Goal: Browse casually: Explore the website without a specific task or goal

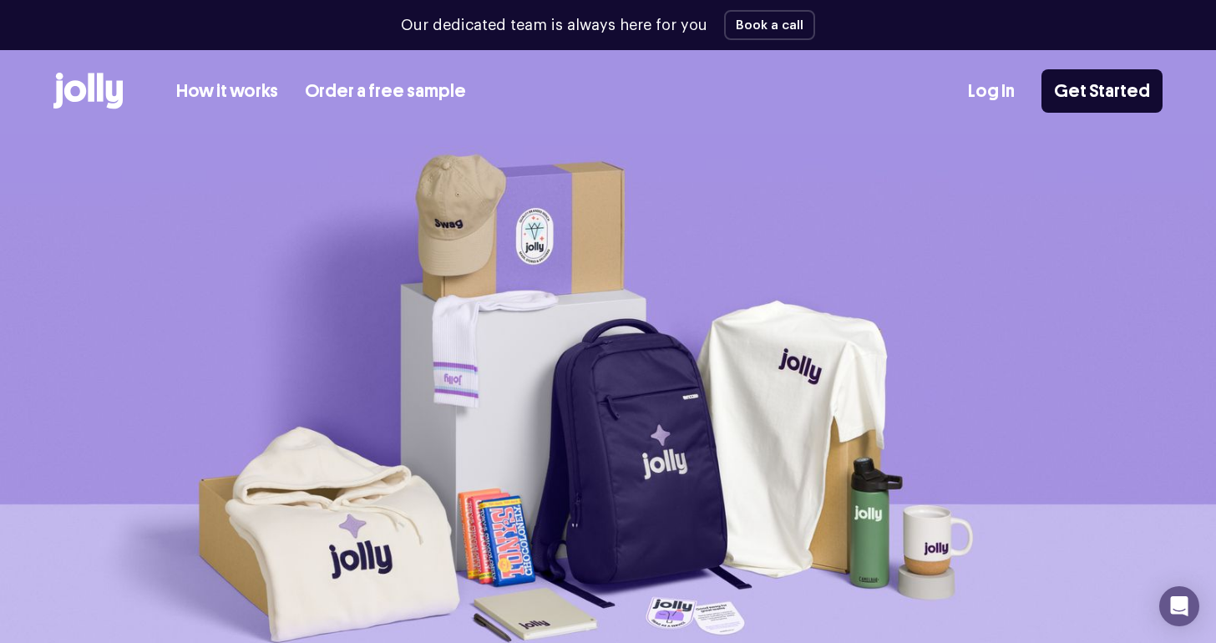
click at [76, 88] on icon at bounding box center [87, 91] width 69 height 37
click at [99, 89] on icon at bounding box center [100, 87] width 7 height 28
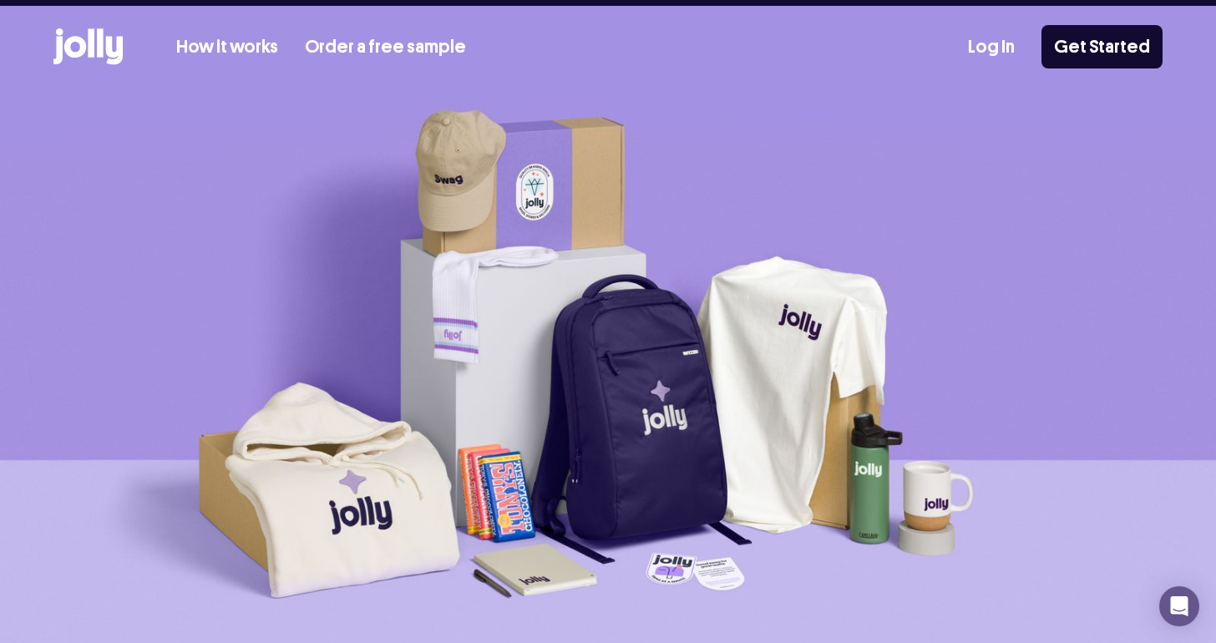
click at [210, 37] on div "Our dedicated team is always here for you Book a call How it works Order a free…" at bounding box center [608, 44] width 1216 height 89
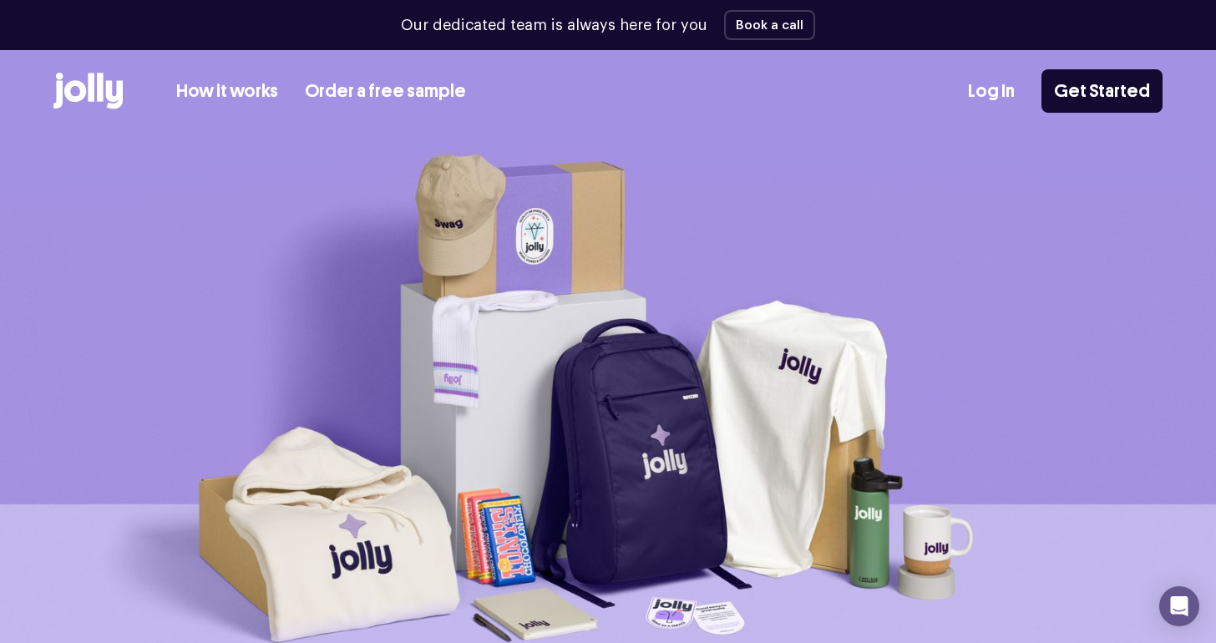
click at [223, 81] on link "How it works" at bounding box center [227, 92] width 102 height 28
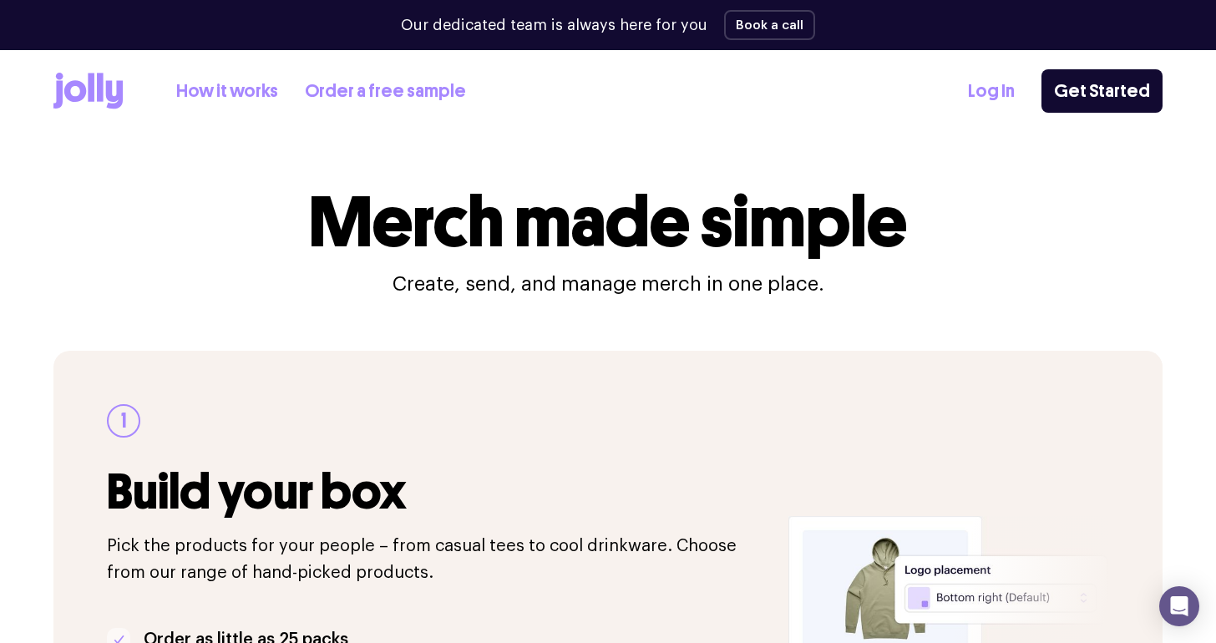
click at [246, 84] on link "How it works" at bounding box center [227, 92] width 102 height 28
click at [94, 89] on icon at bounding box center [91, 87] width 7 height 28
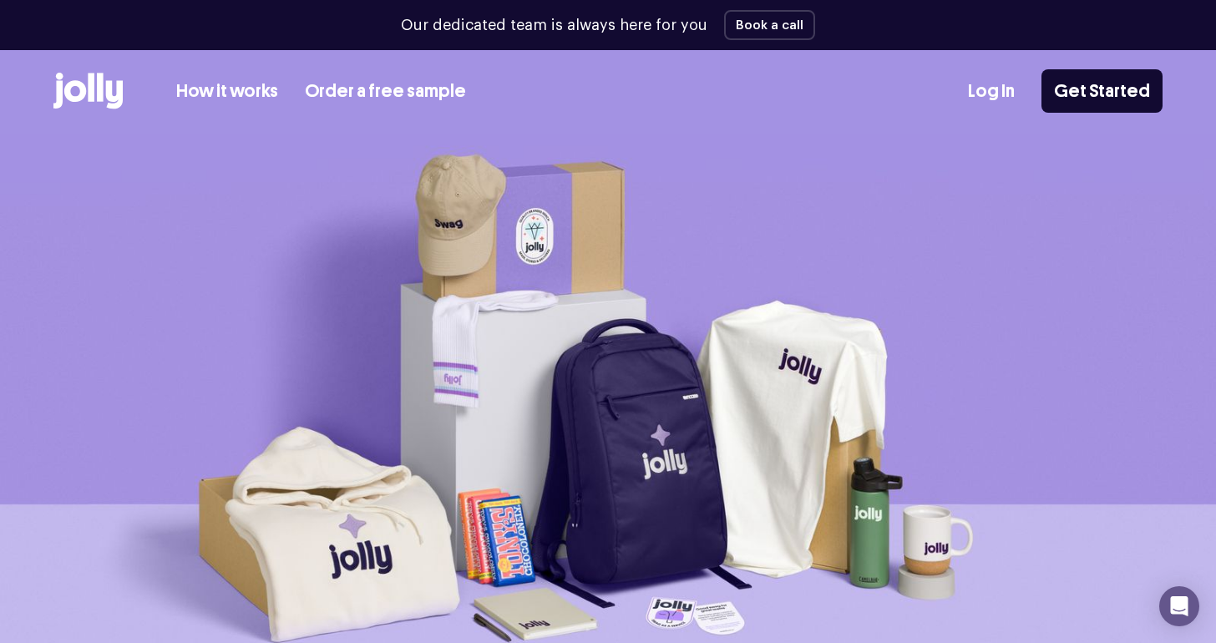
click at [390, 83] on link "Order a free sample" at bounding box center [385, 92] width 161 height 28
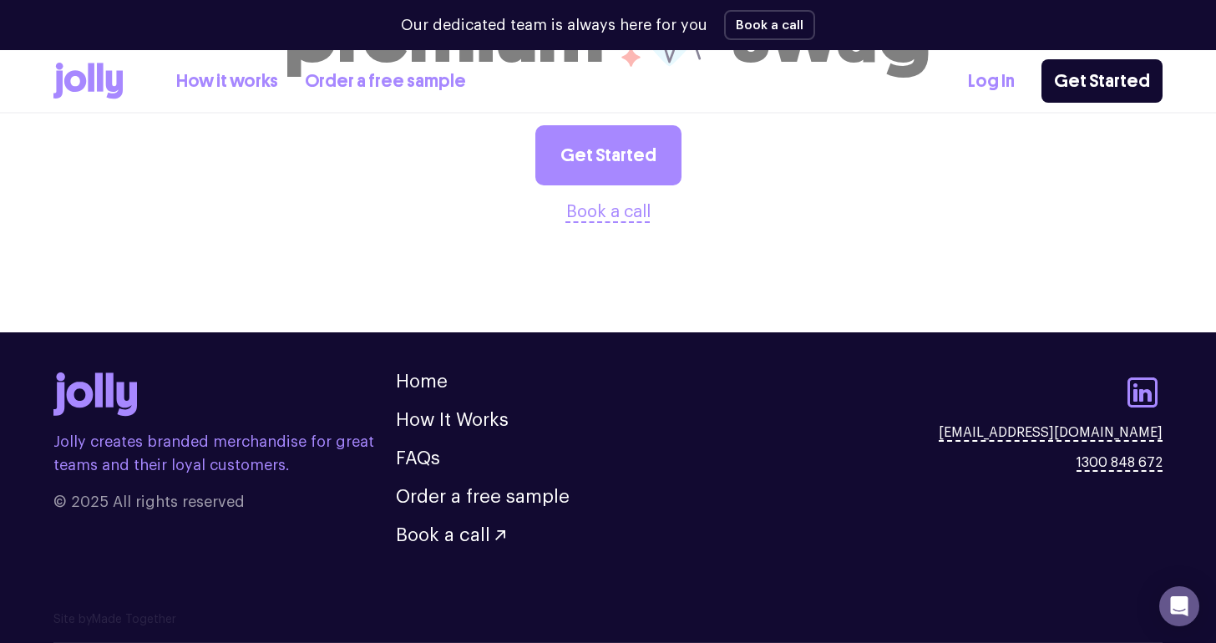
scroll to position [1985, 0]
click at [421, 382] on link "Home" at bounding box center [422, 382] width 52 height 18
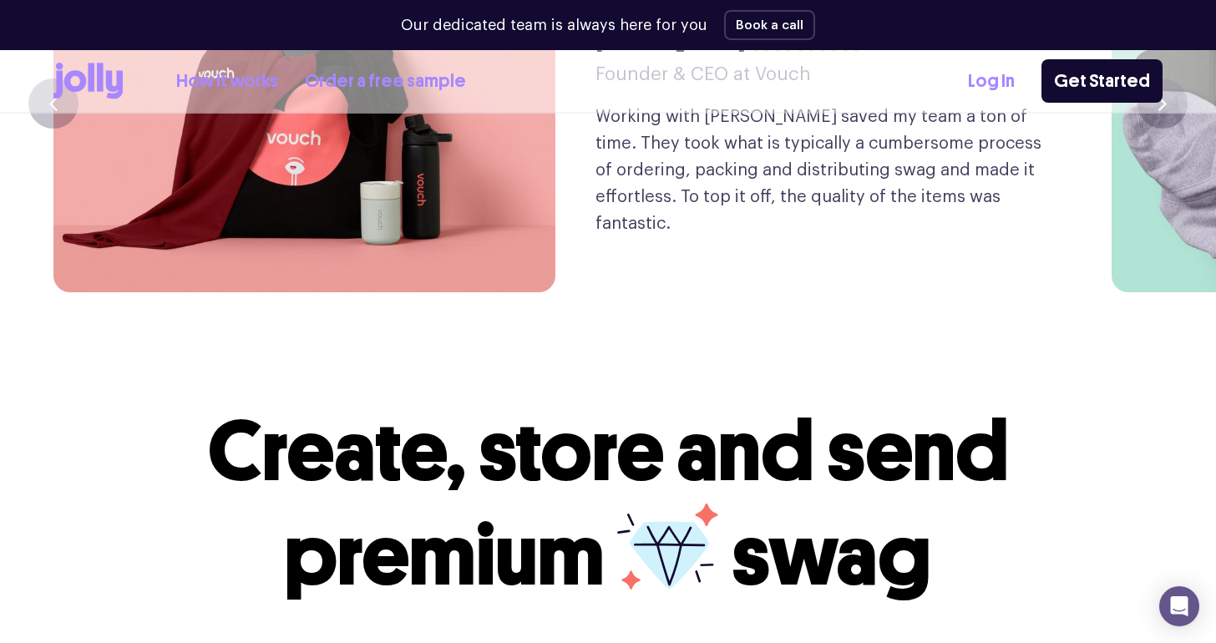
scroll to position [4230, 0]
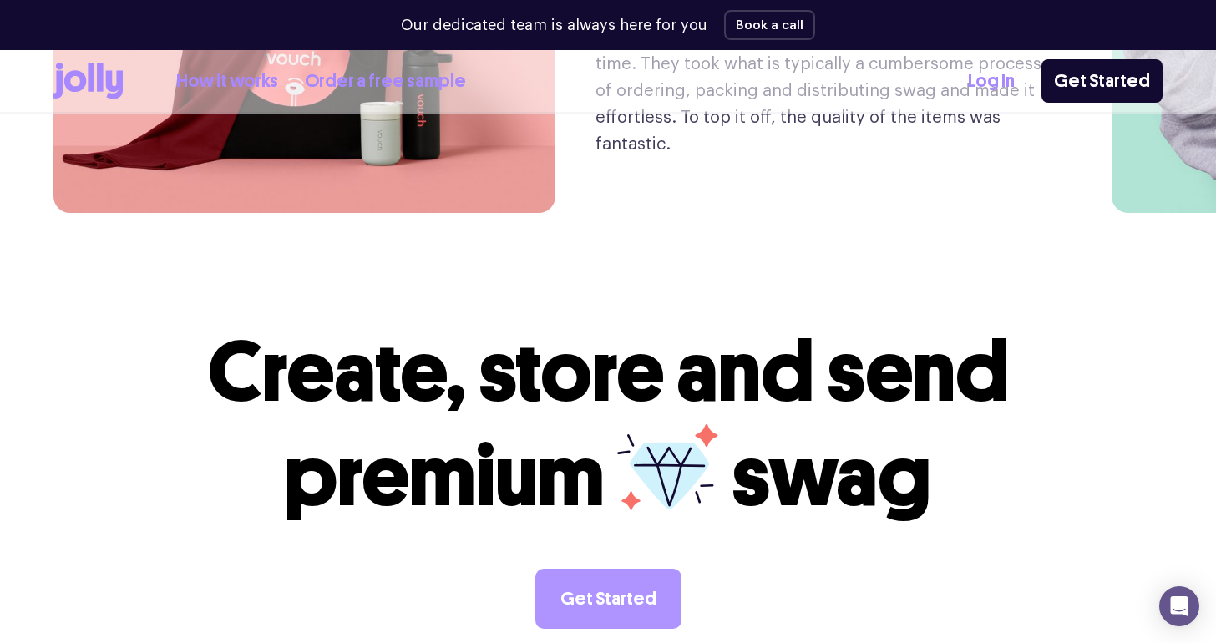
click at [603, 569] on link "Get Started" at bounding box center [608, 599] width 146 height 60
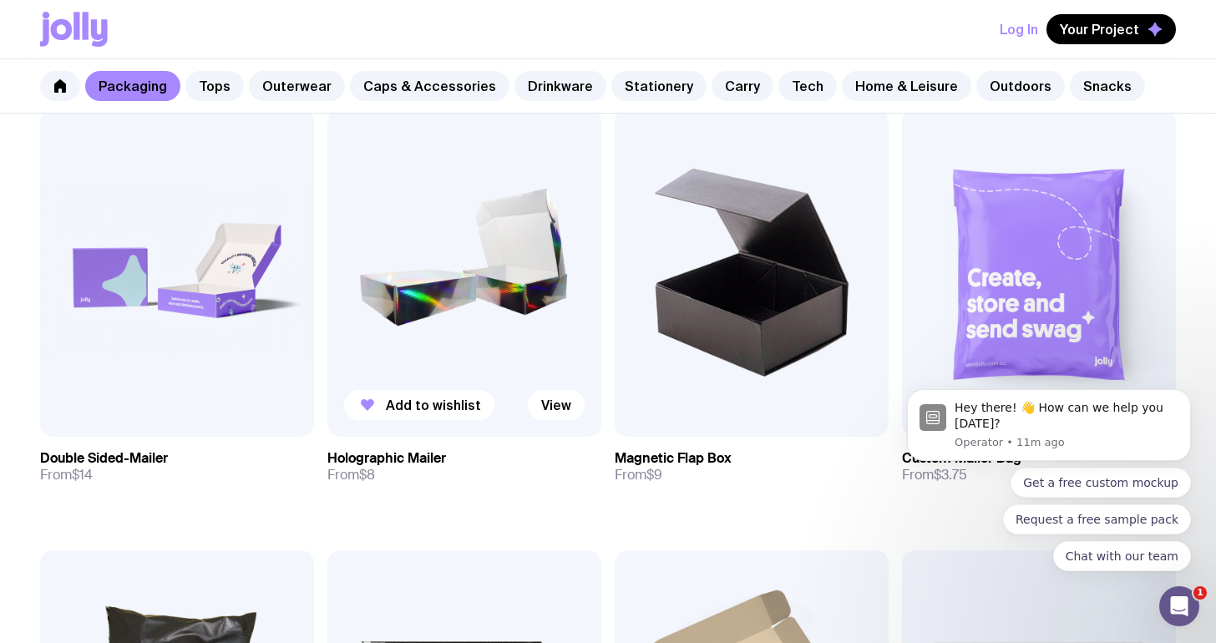
scroll to position [660, 0]
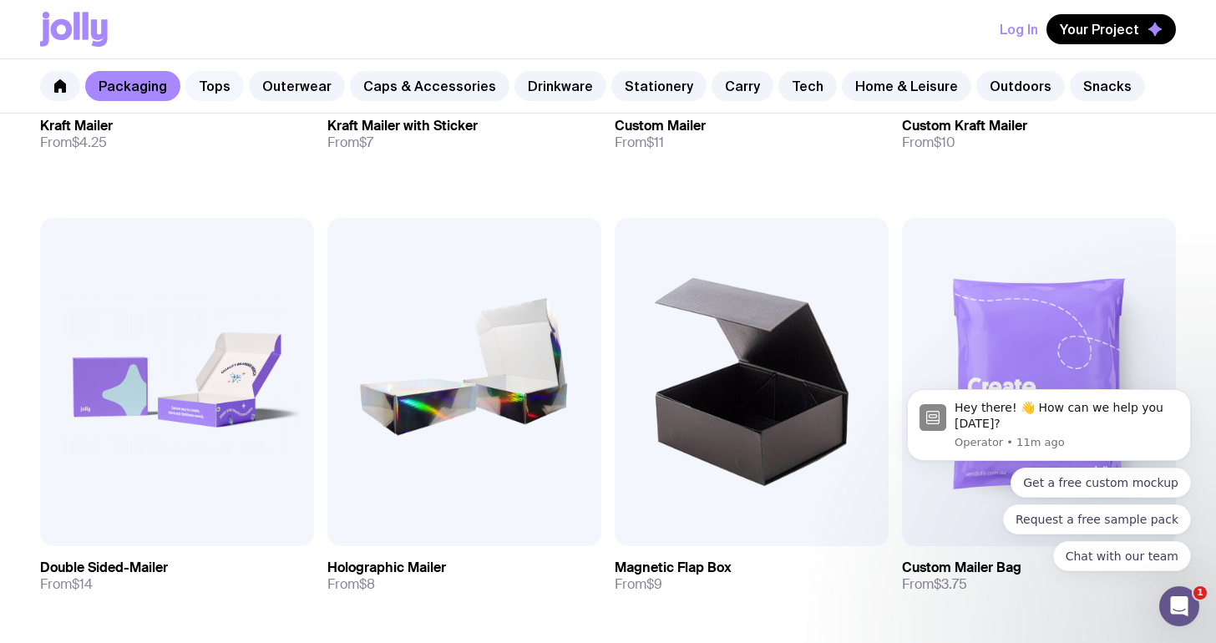
click at [218, 89] on link "Tops" at bounding box center [214, 86] width 58 height 30
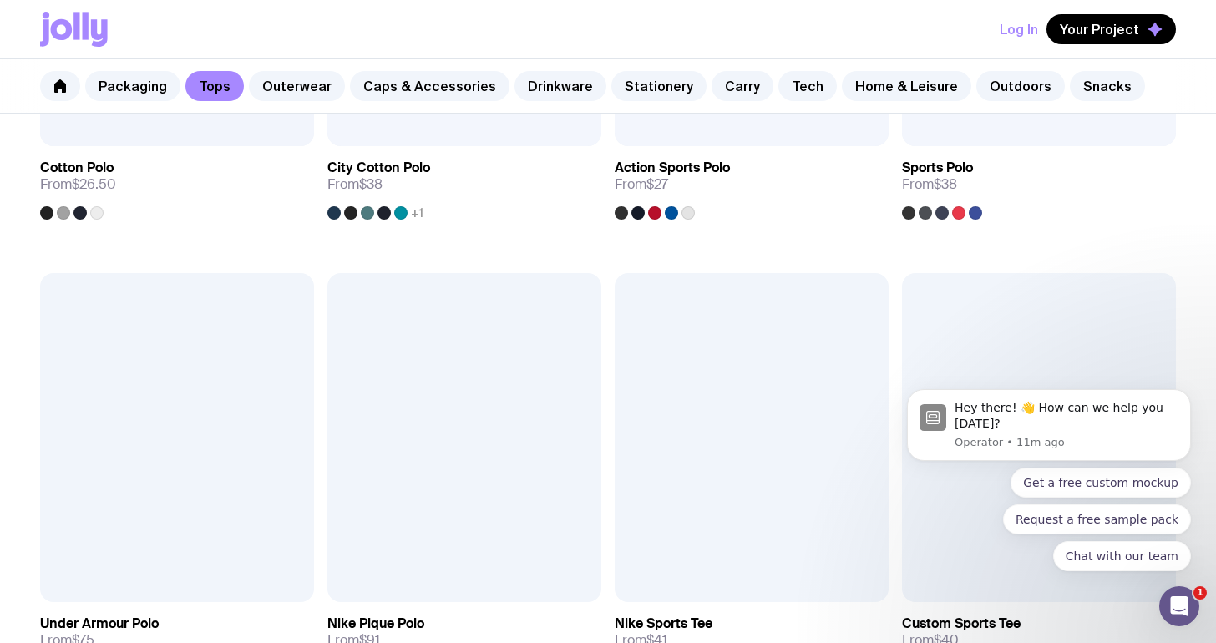
scroll to position [226, 0]
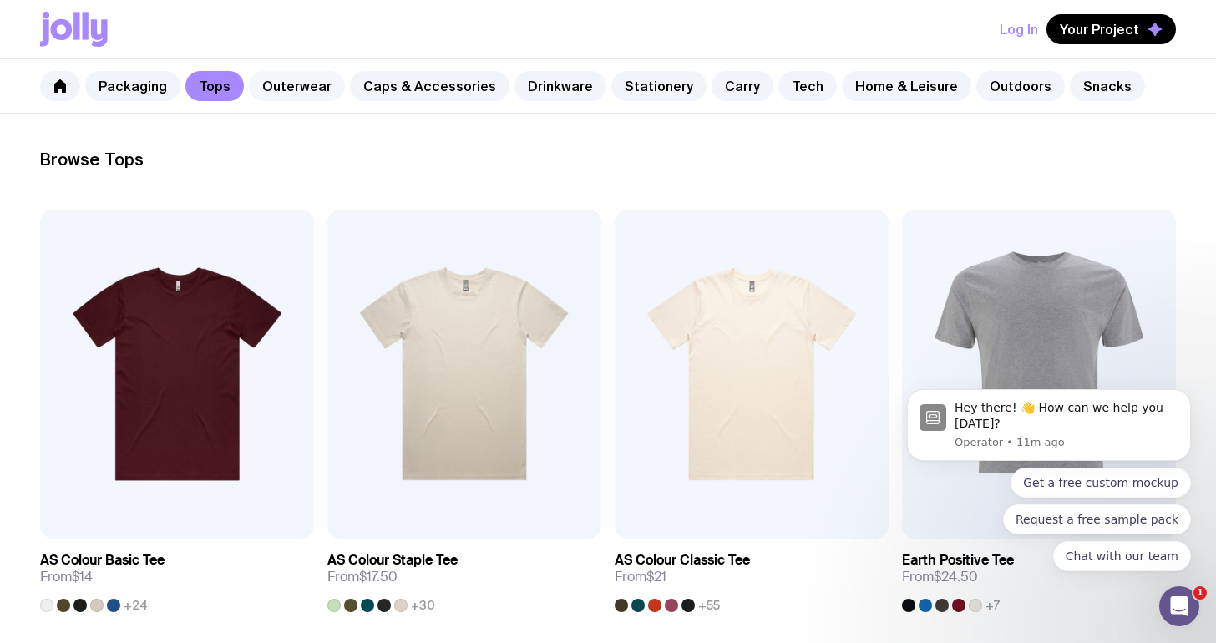
click at [283, 88] on link "Outerwear" at bounding box center [297, 86] width 96 height 30
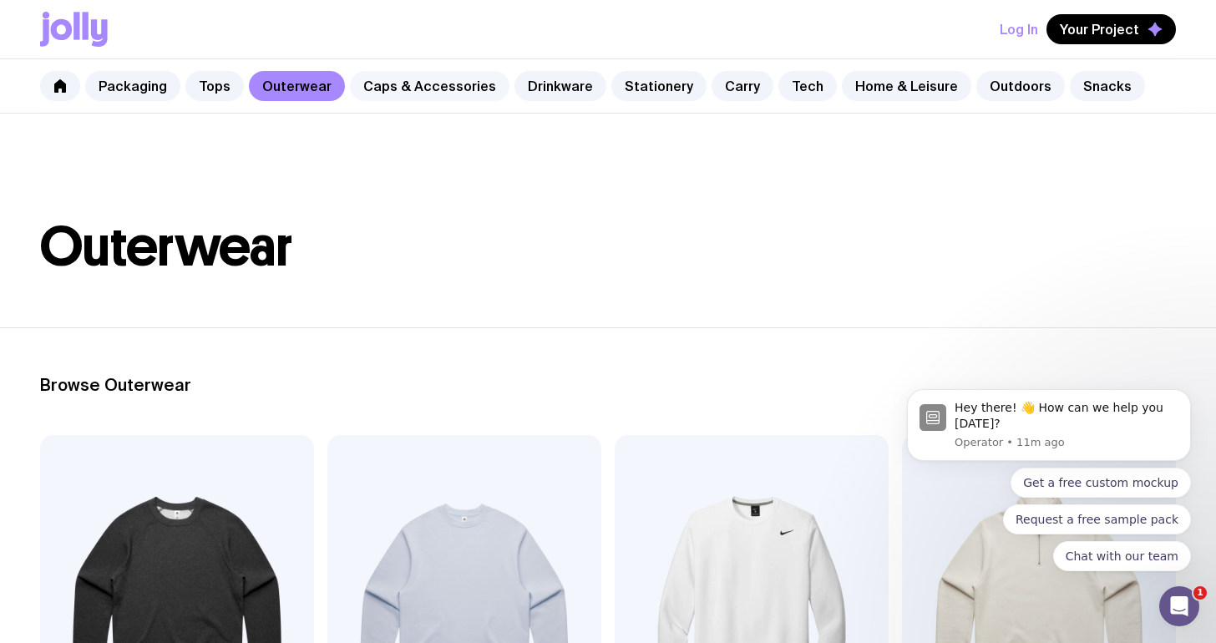
click at [399, 89] on link "Caps & Accessories" at bounding box center [430, 86] width 160 height 30
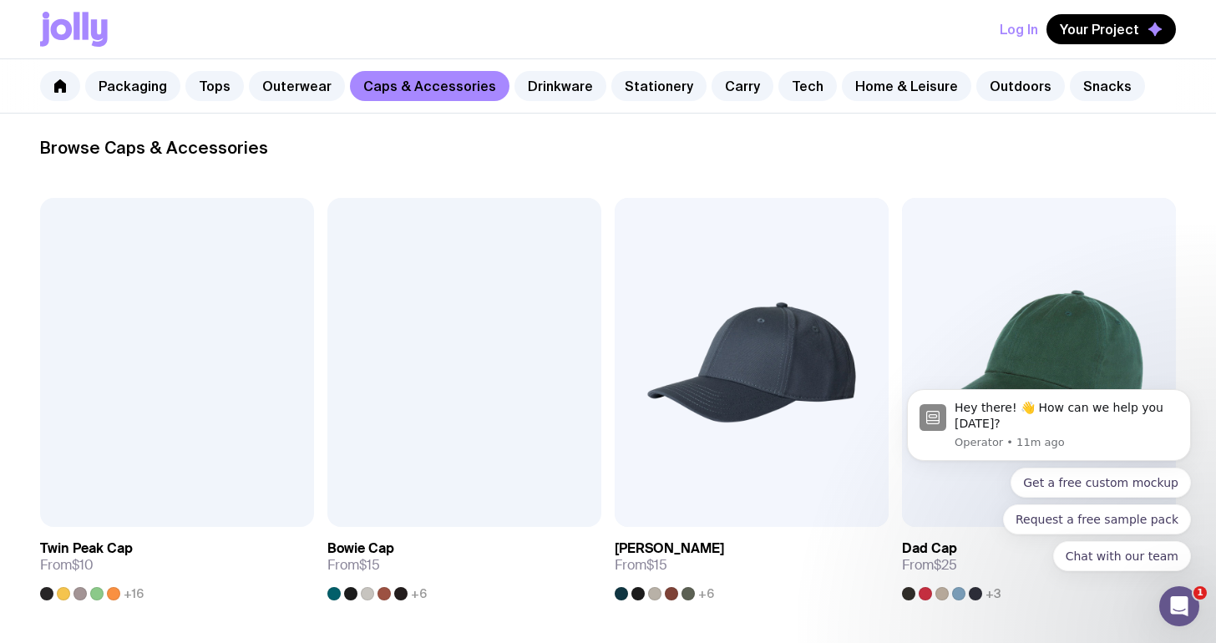
scroll to position [154, 0]
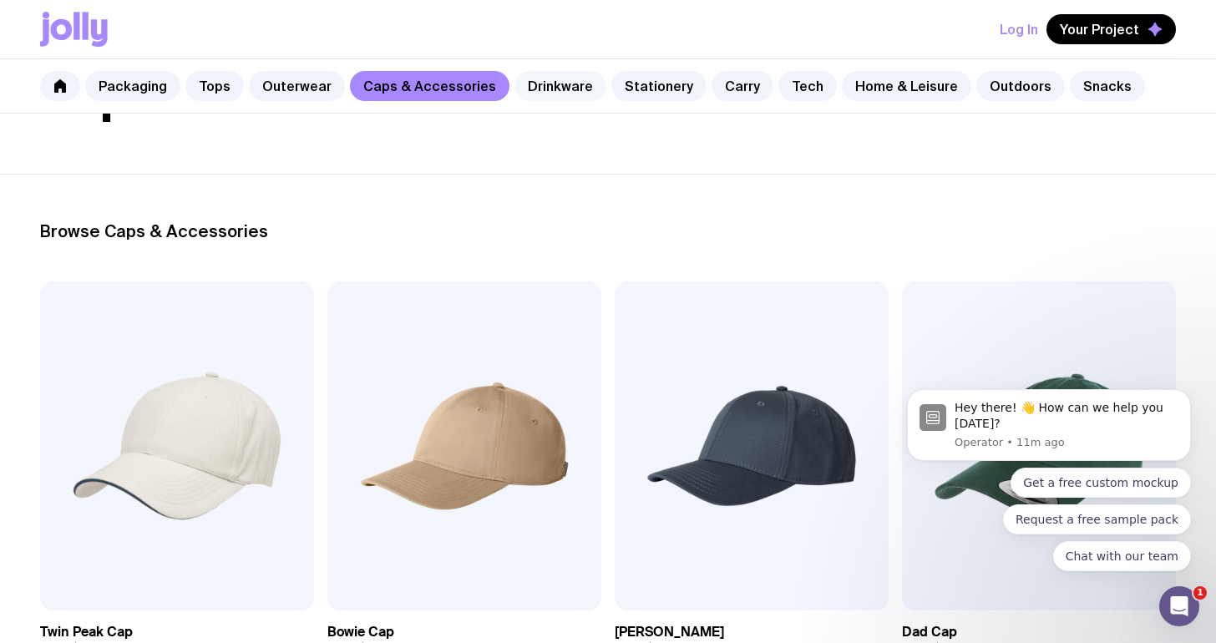
click at [554, 90] on link "Drinkware" at bounding box center [561, 86] width 92 height 30
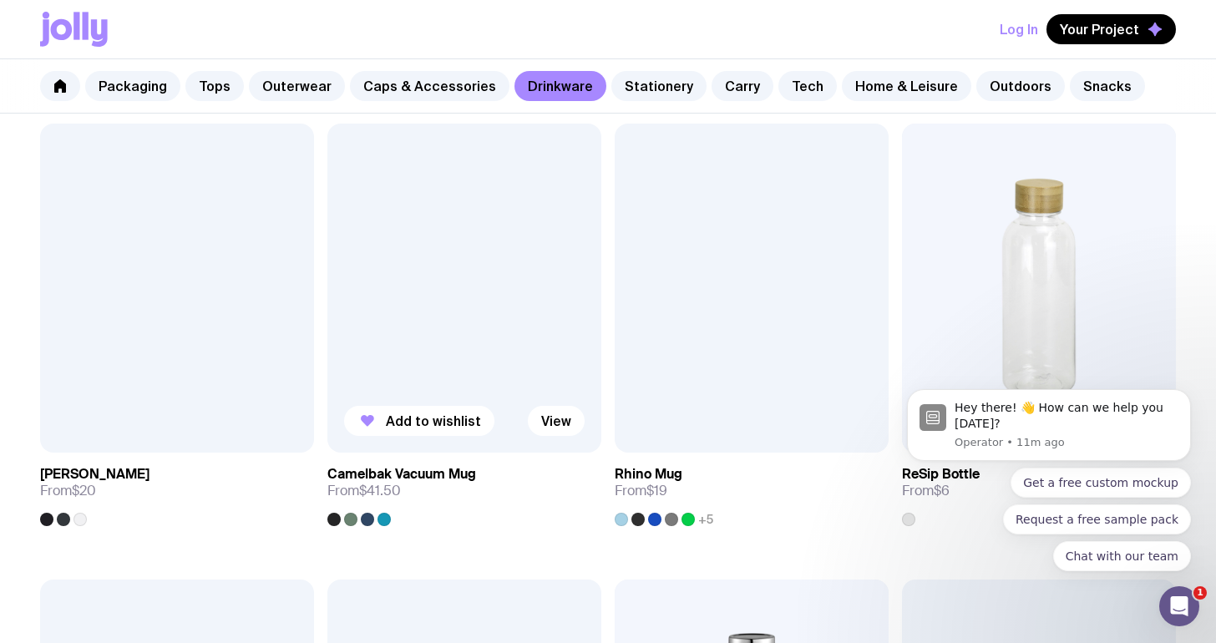
scroll to position [1224, 0]
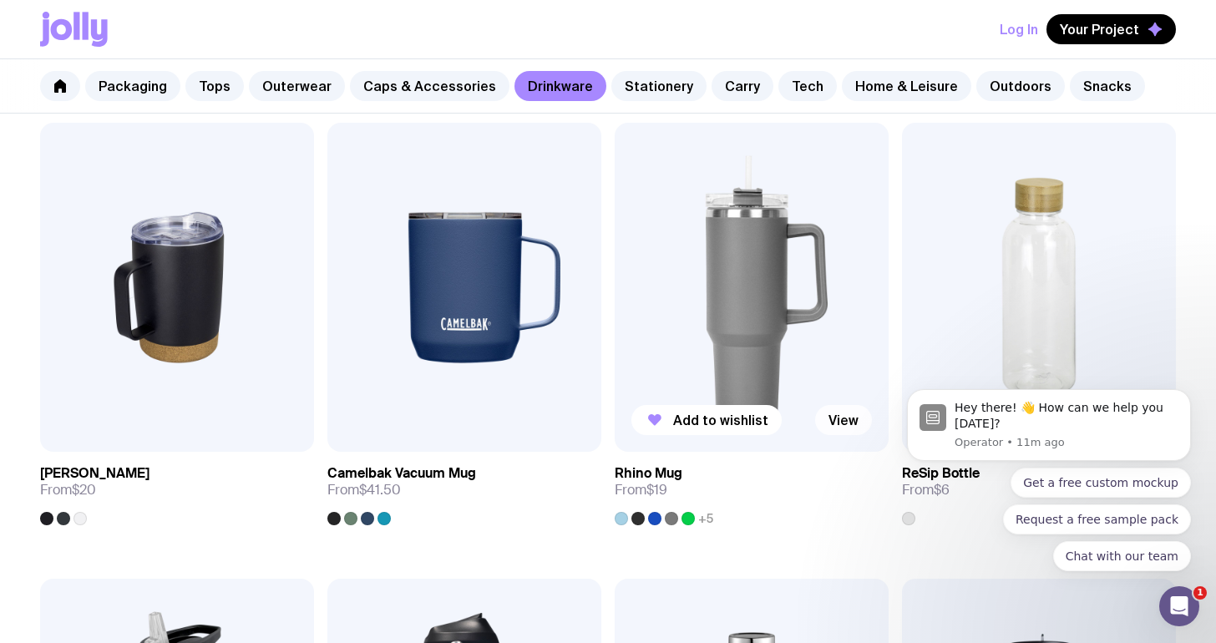
click at [840, 423] on link "View" at bounding box center [843, 420] width 57 height 30
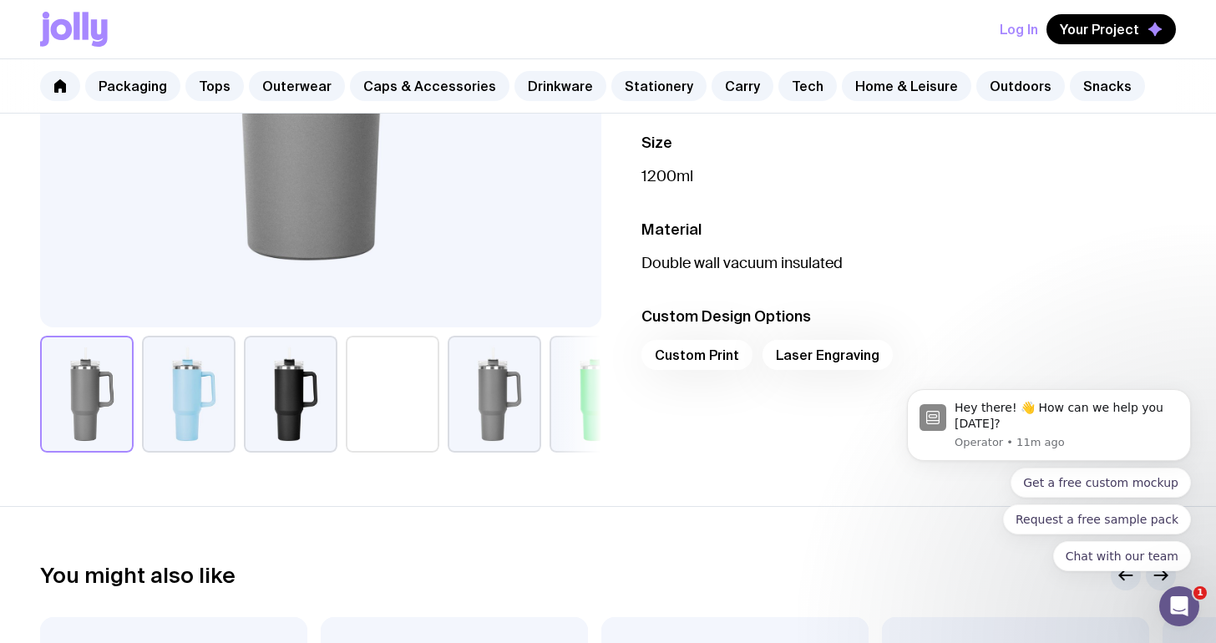
scroll to position [488, 0]
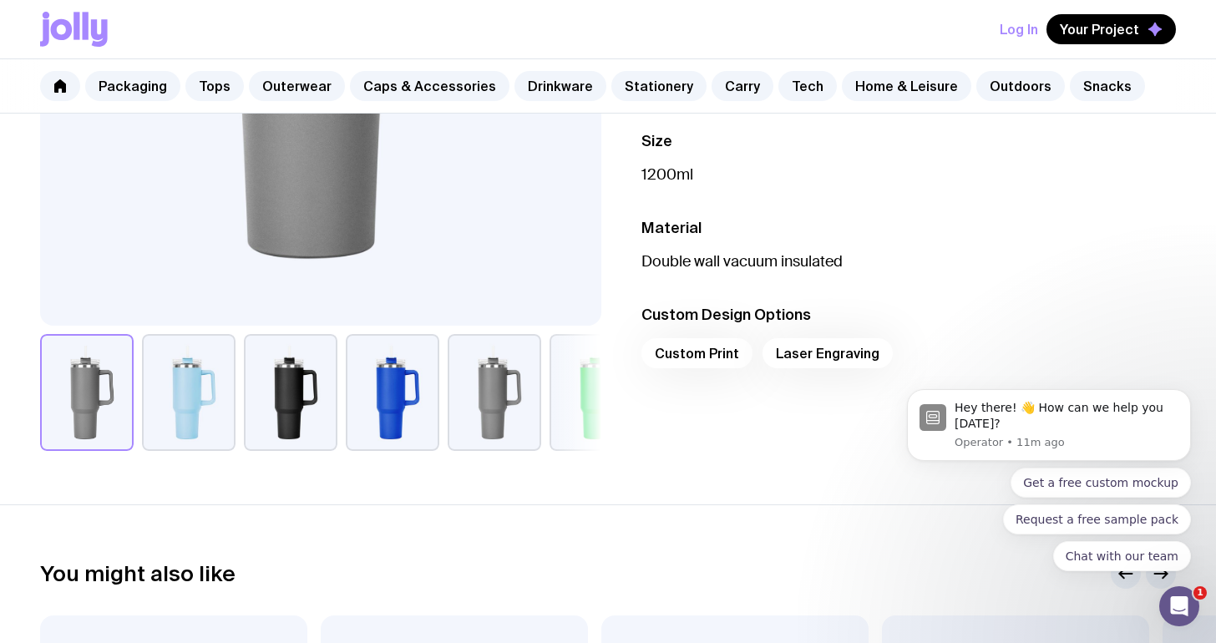
click at [697, 353] on div "Custom Print Laser Engraving" at bounding box center [909, 358] width 535 height 40
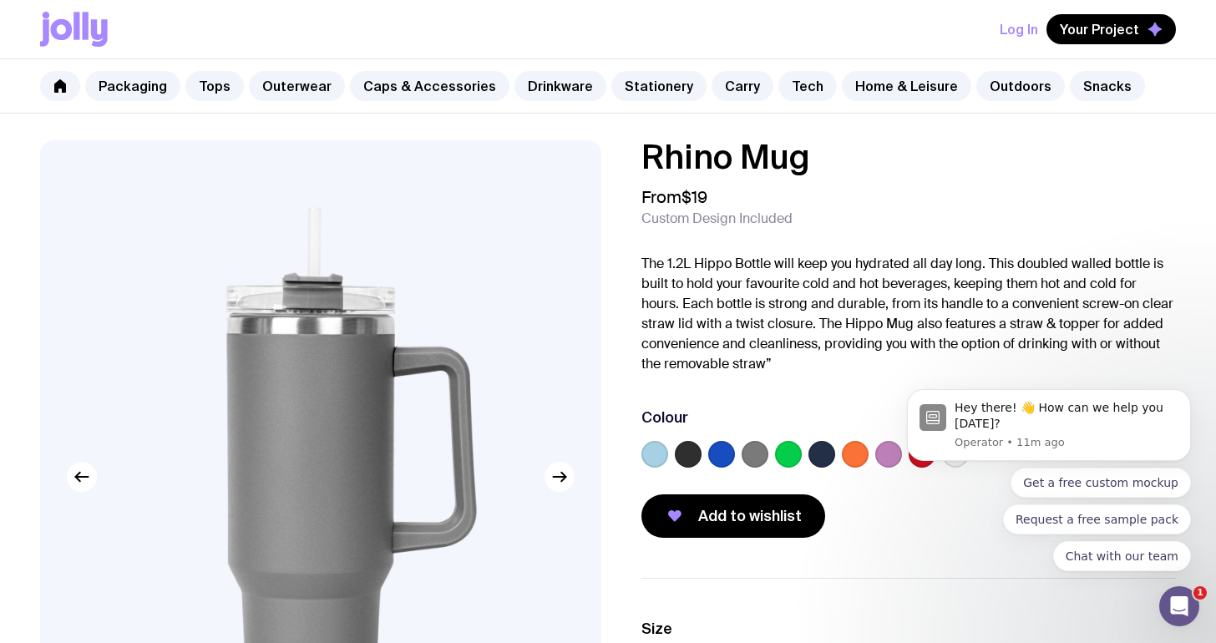
scroll to position [0, 0]
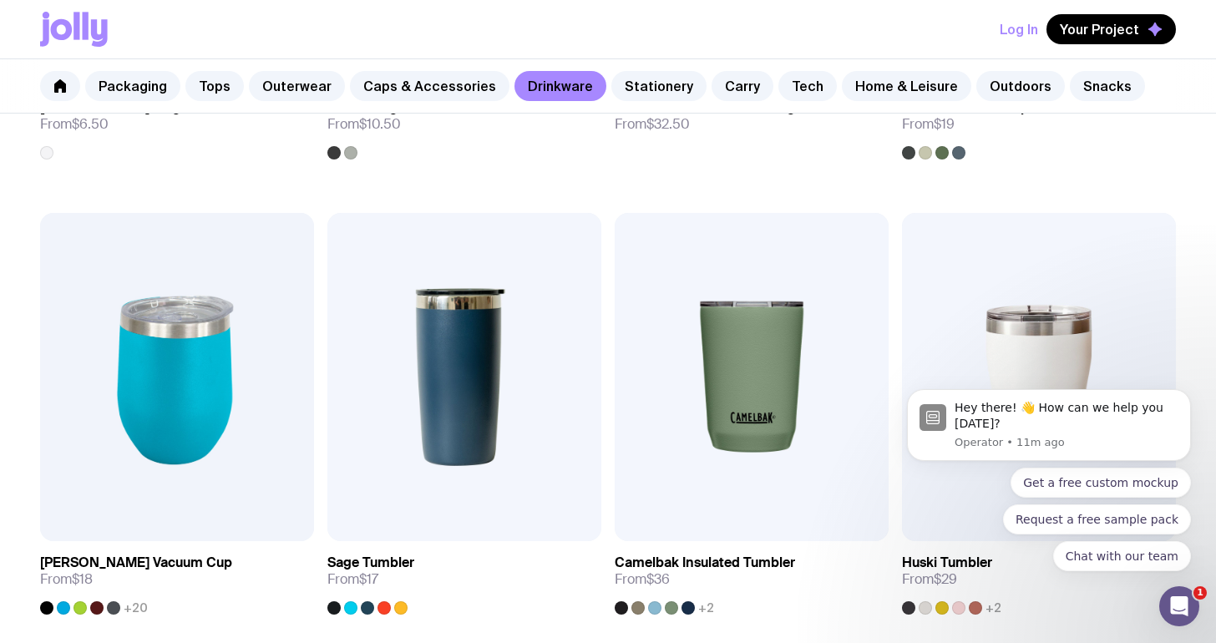
scroll to position [510, 0]
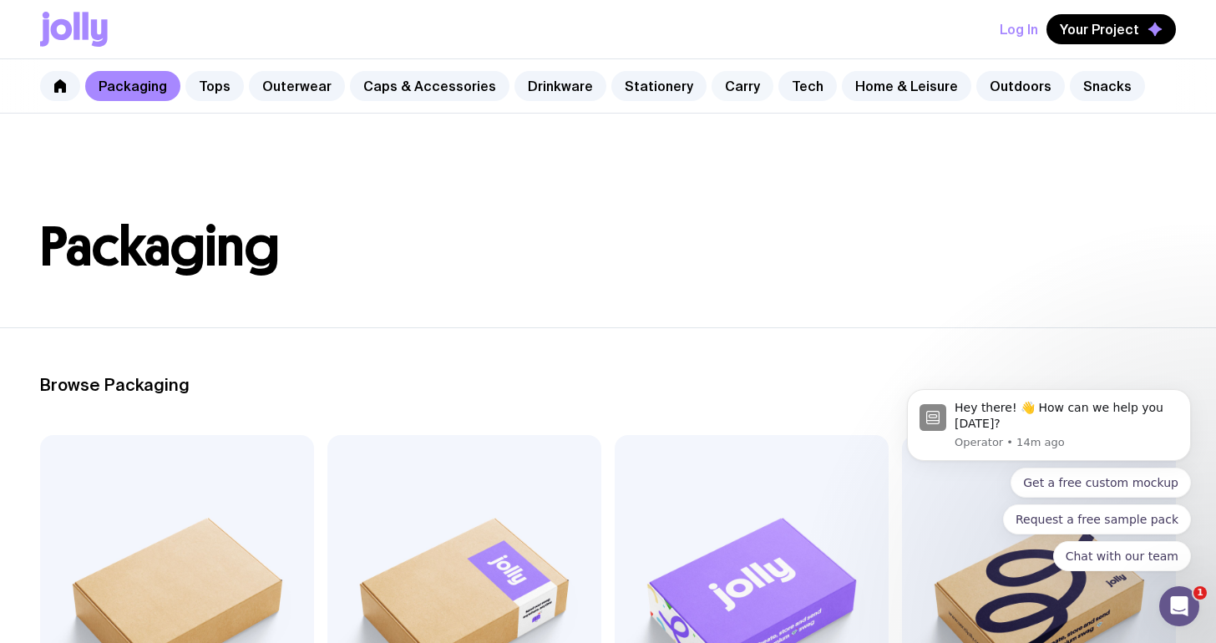
click at [733, 87] on link "Carry" at bounding box center [743, 86] width 62 height 30
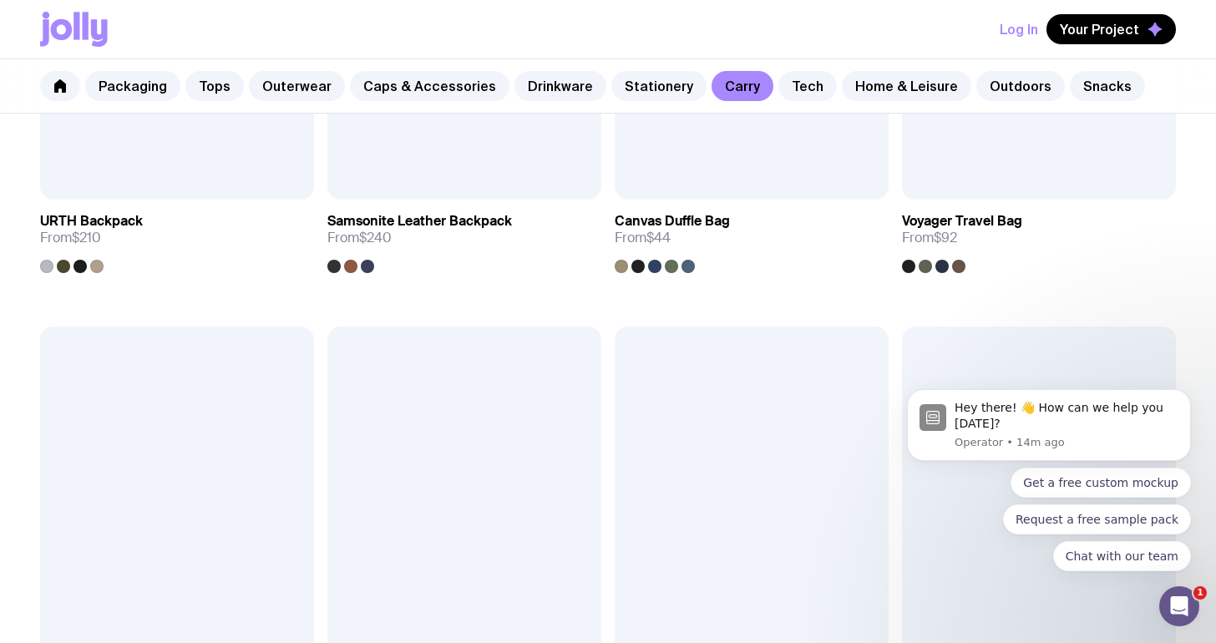
scroll to position [2294, 0]
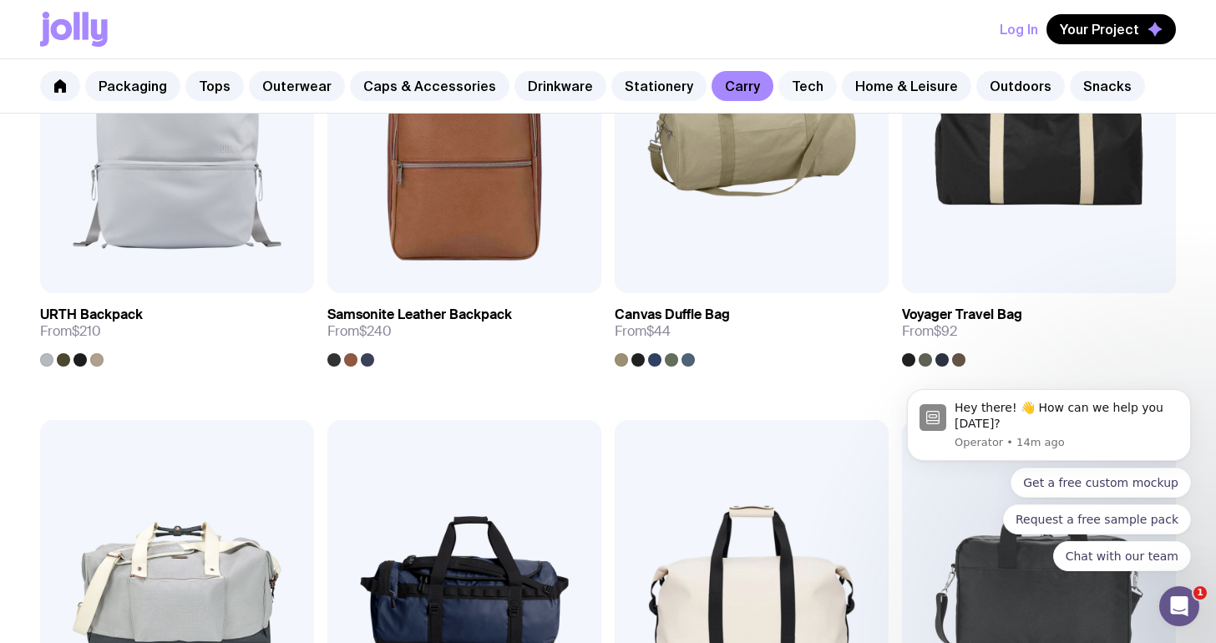
click at [789, 86] on link "Tech" at bounding box center [808, 86] width 58 height 30
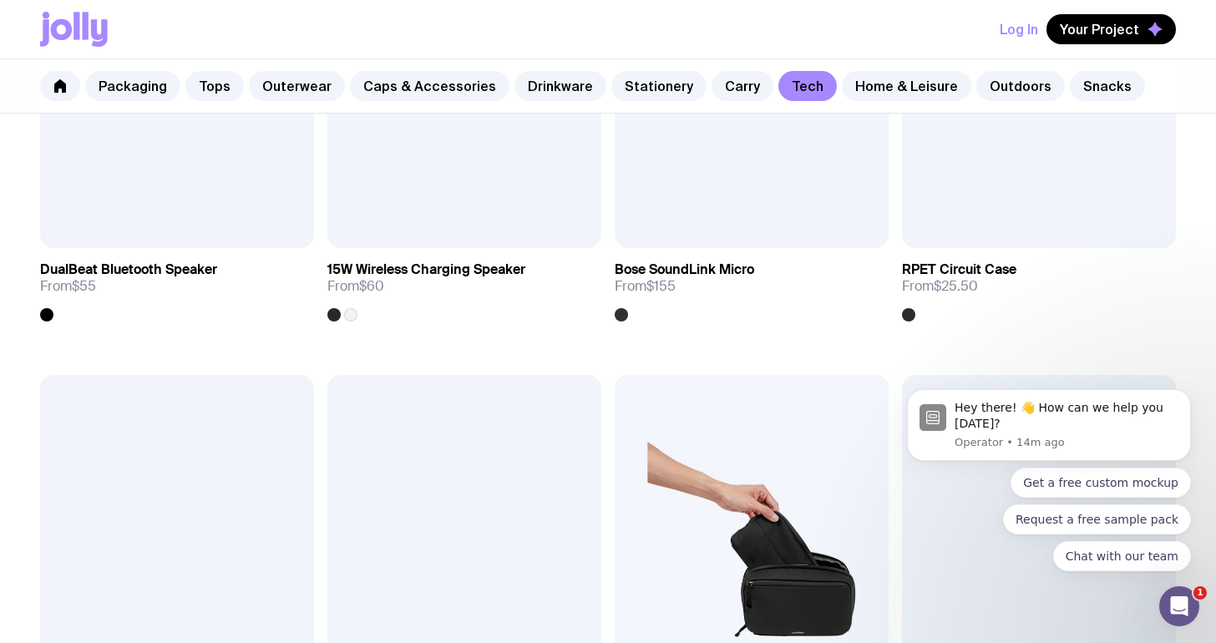
scroll to position [1848, 0]
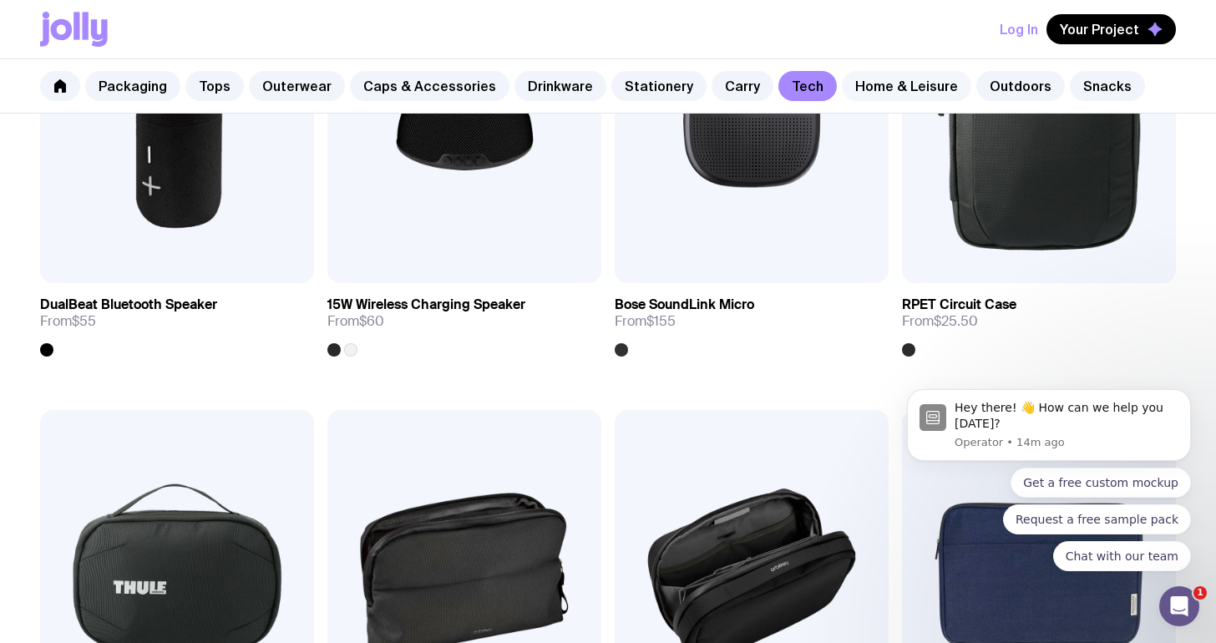
click at [912, 89] on link "Home & Leisure" at bounding box center [906, 86] width 129 height 30
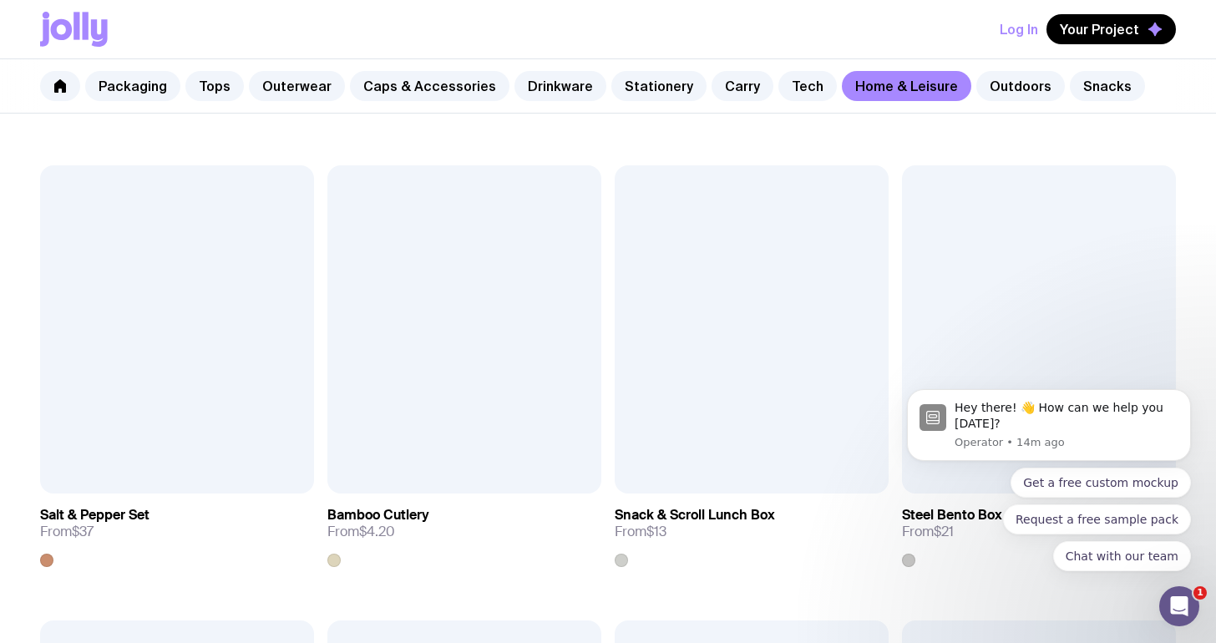
scroll to position [1554, 0]
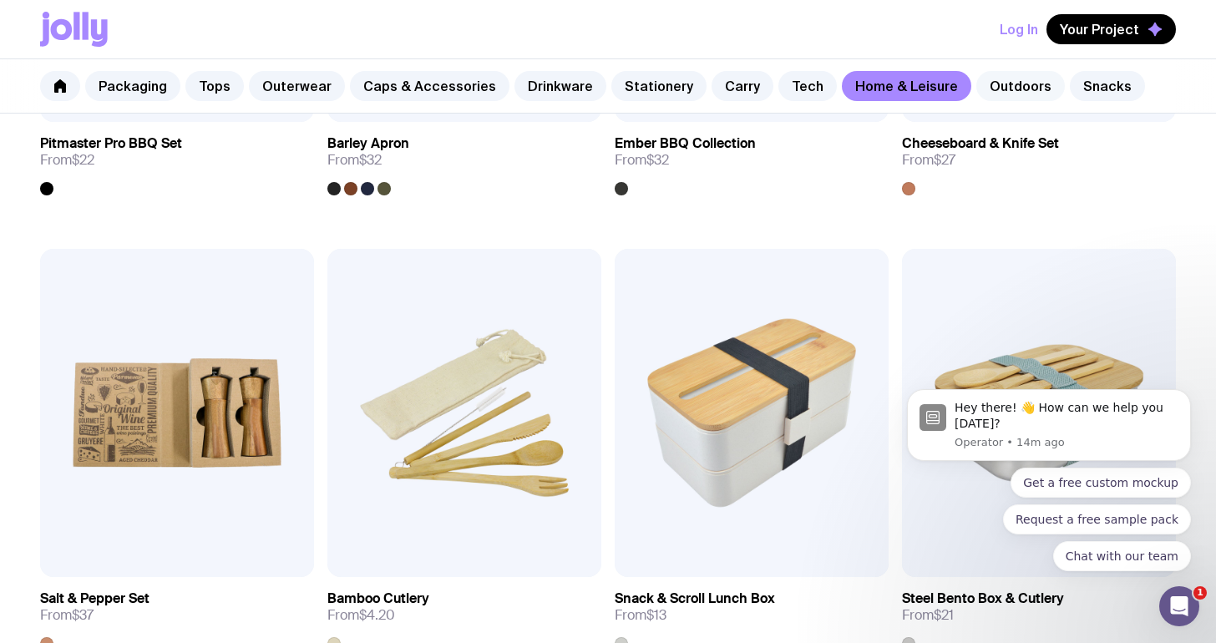
click at [1004, 86] on link "Outdoors" at bounding box center [1021, 86] width 89 height 30
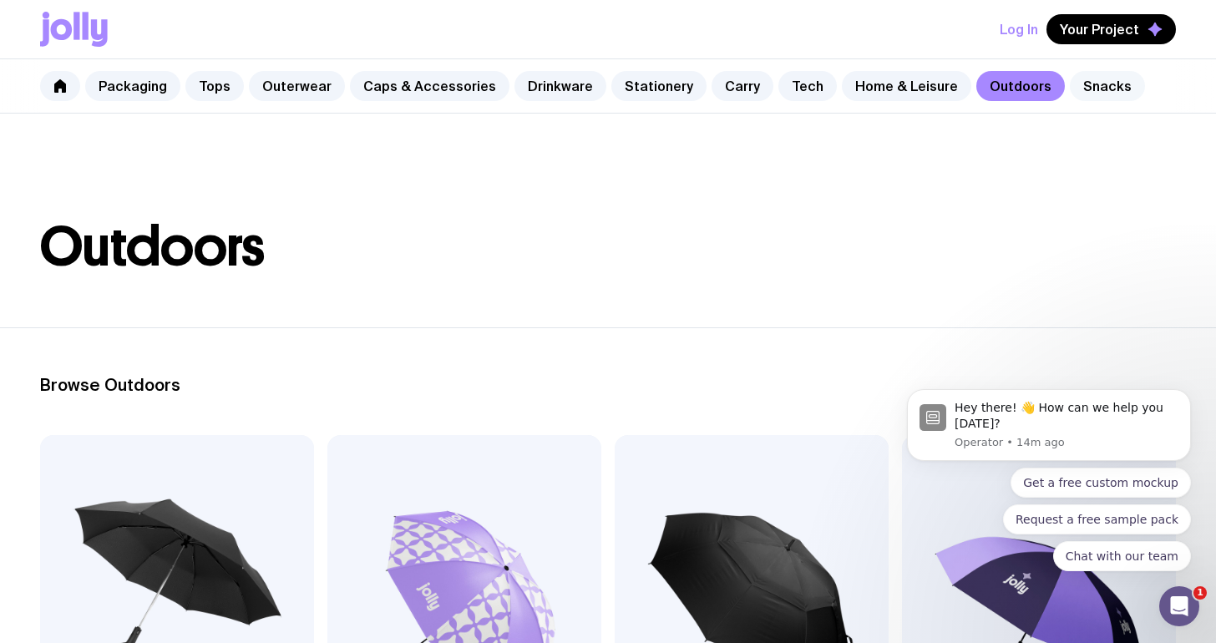
click at [1070, 95] on link "Snacks" at bounding box center [1107, 86] width 75 height 30
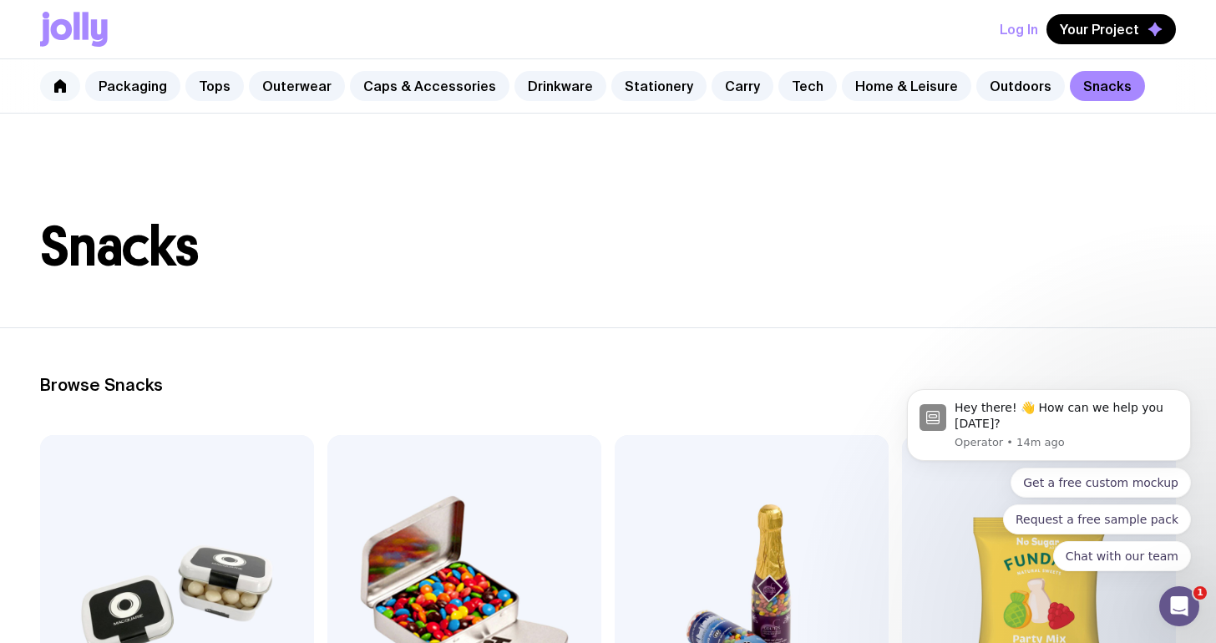
click at [69, 91] on link at bounding box center [60, 86] width 40 height 30
